Goal: Task Accomplishment & Management: Use online tool/utility

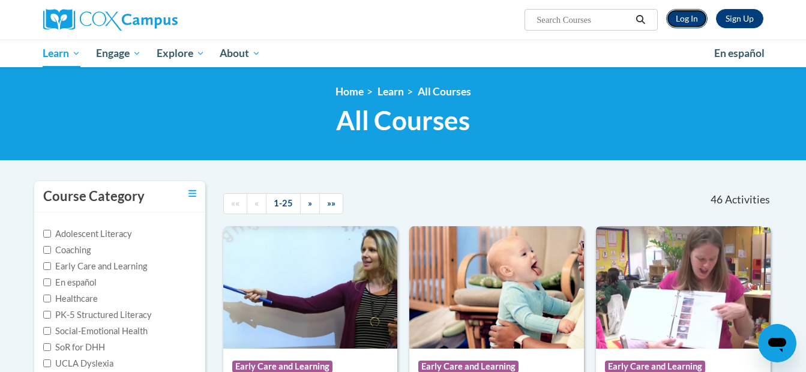
click at [686, 24] on link "Log In" at bounding box center [686, 18] width 41 height 19
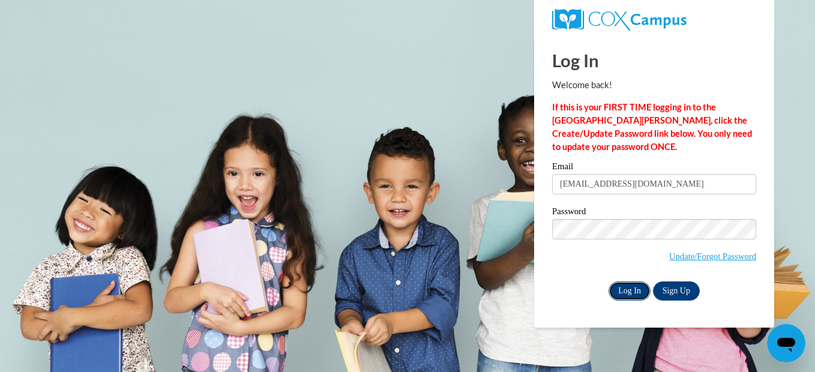
click at [626, 293] on input "Log In" at bounding box center [629, 290] width 42 height 19
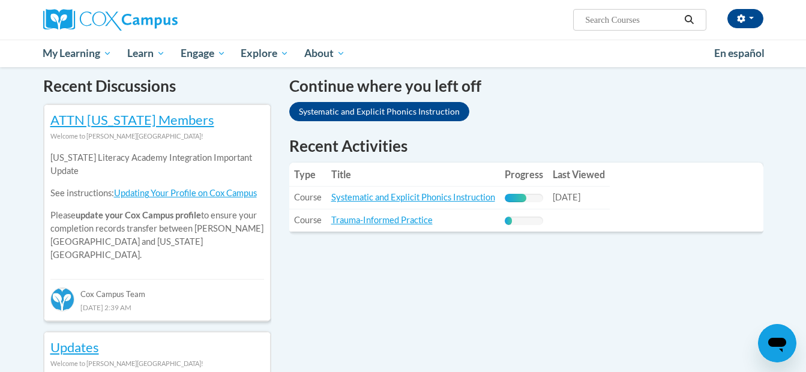
scroll to position [367, 0]
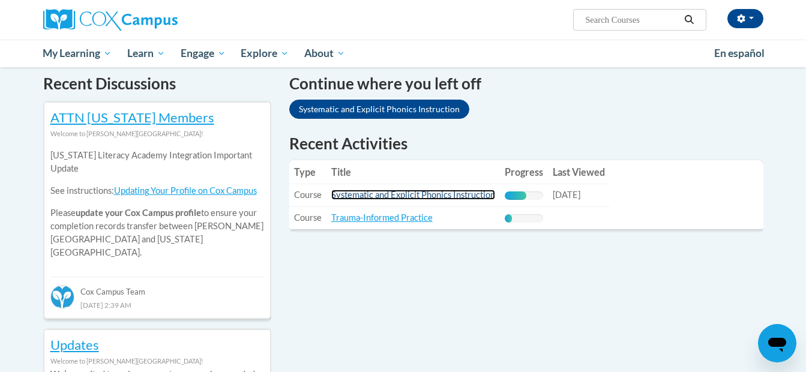
click at [455, 196] on link "Systematic and Explicit Phonics Instruction" at bounding box center [413, 195] width 164 height 10
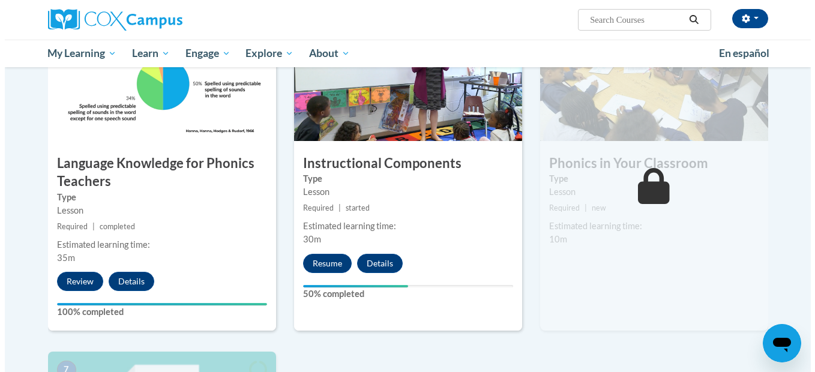
scroll to position [626, 0]
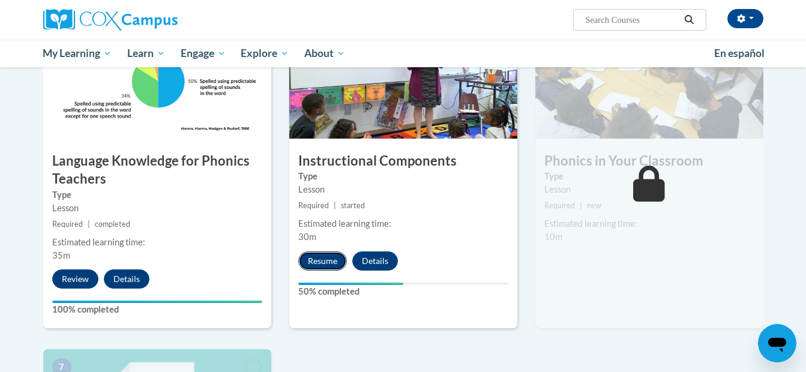
click at [334, 256] on button "Resume" at bounding box center [322, 260] width 49 height 19
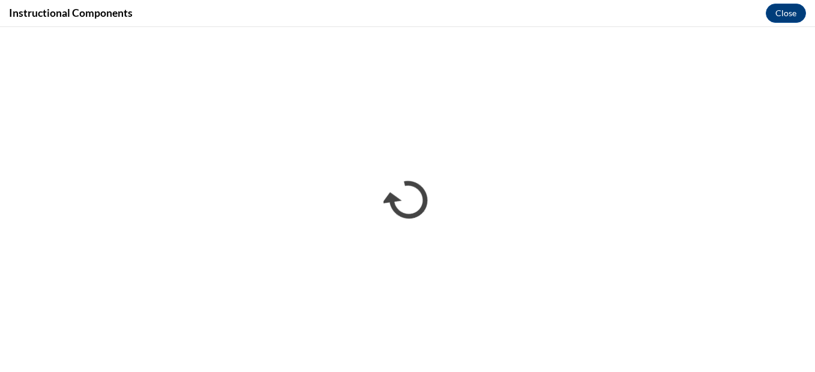
scroll to position [0, 0]
